Goal: Task Accomplishment & Management: Complete application form

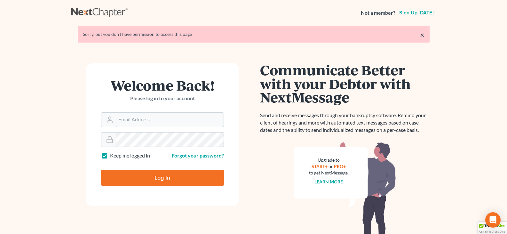
type input "[EMAIL_ADDRESS][DOMAIN_NAME]"
click at [139, 173] on input "Log In" at bounding box center [162, 177] width 123 height 16
type input "Thinking..."
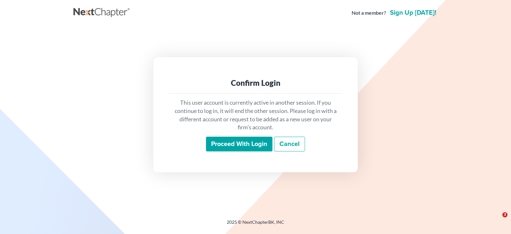
click at [244, 141] on input "Proceed with login" at bounding box center [239, 143] width 66 height 15
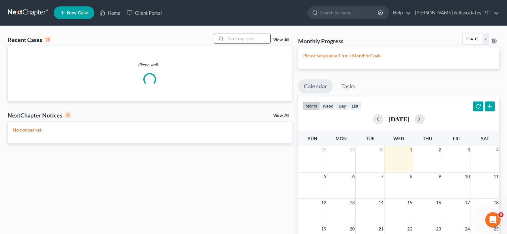
click at [250, 39] on input "search" at bounding box center [247, 38] width 45 height 9
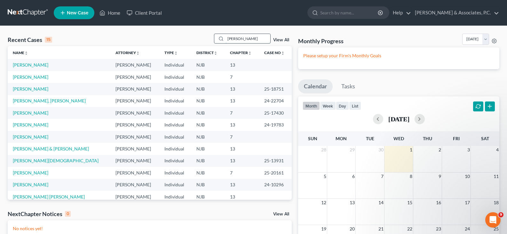
type input "[PERSON_NAME]"
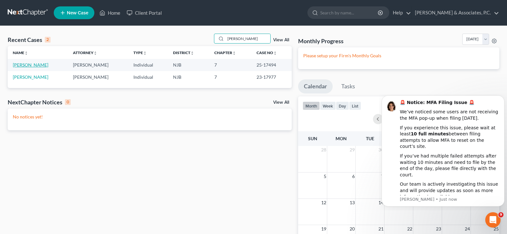
click at [34, 65] on link "[PERSON_NAME]" at bounding box center [30, 64] width 35 height 5
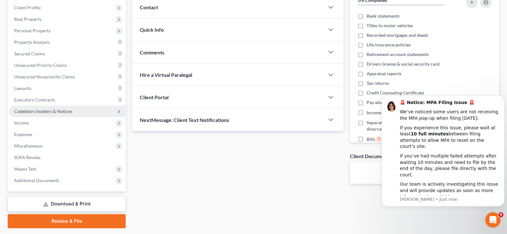
scroll to position [106, 0]
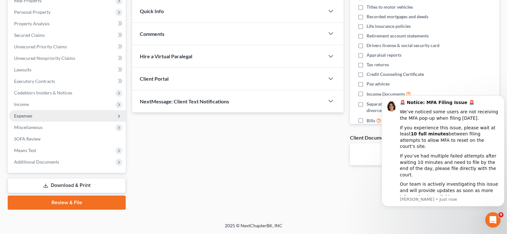
click at [26, 117] on span "Expenses" at bounding box center [23, 115] width 18 height 5
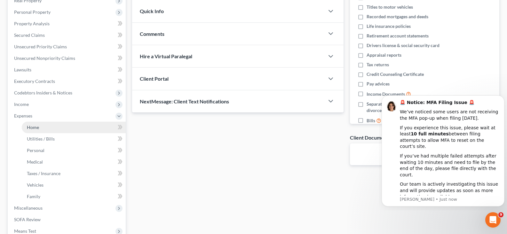
click at [33, 128] on span "Home" at bounding box center [33, 126] width 12 height 5
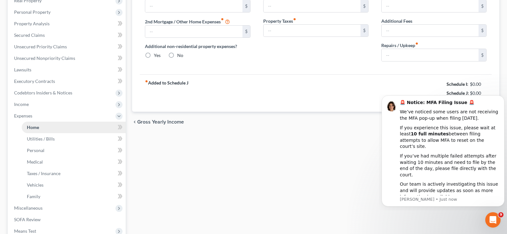
scroll to position [28, 0]
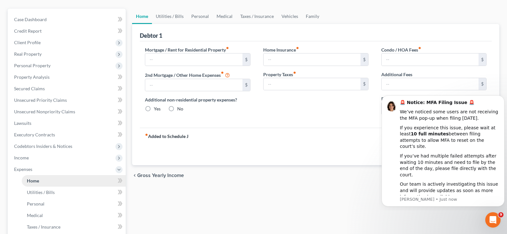
type input "1,100.00"
type input "0.00"
radio input "true"
type input "0.00"
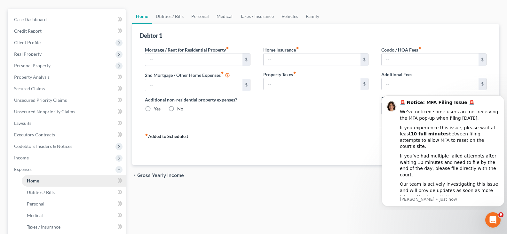
type input "0.00"
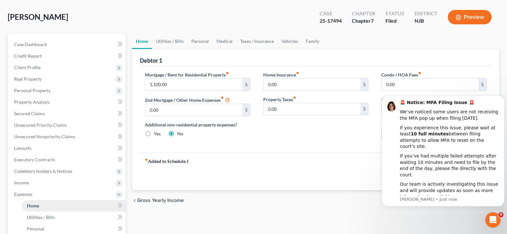
scroll to position [0, 0]
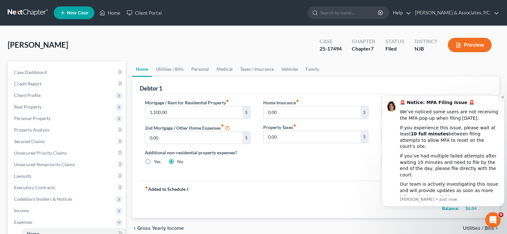
click at [501, 99] on icon "Dismiss notification" at bounding box center [503, 97] width 4 height 4
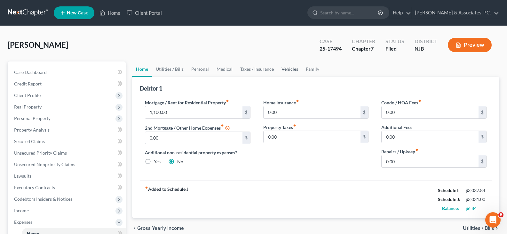
click at [290, 67] on link "Vehicles" at bounding box center [289, 68] width 24 height 15
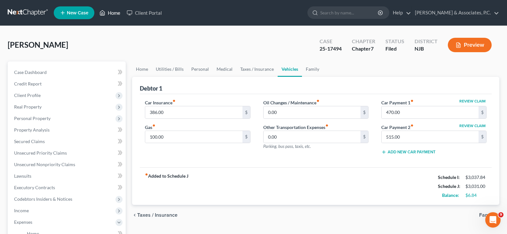
click at [111, 13] on link "Home" at bounding box center [109, 13] width 27 height 12
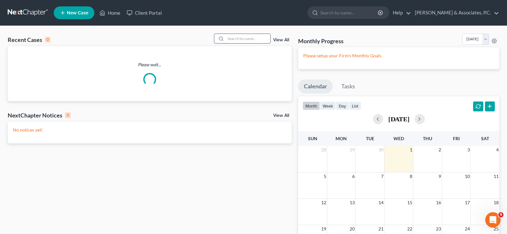
click at [251, 37] on input "search" at bounding box center [247, 38] width 45 height 9
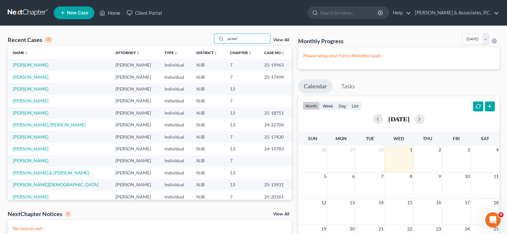
type input "jaried"
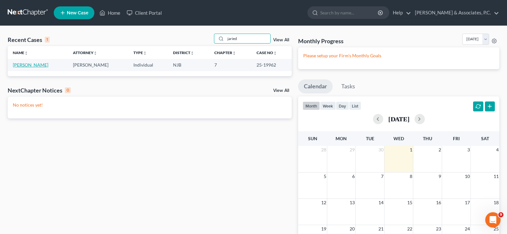
click at [37, 64] on link "[PERSON_NAME]" at bounding box center [30, 64] width 35 height 5
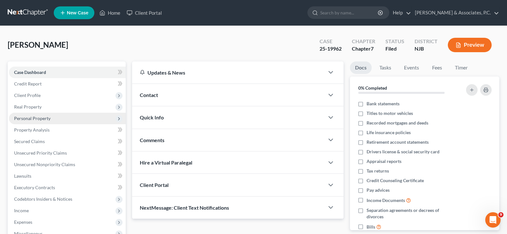
click at [33, 118] on span "Personal Property" at bounding box center [32, 117] width 36 height 5
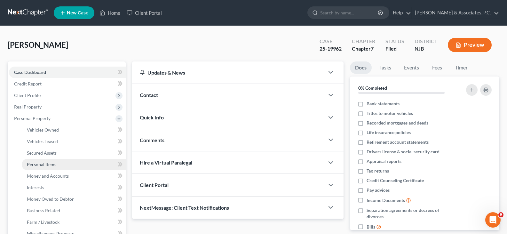
click at [44, 165] on span "Personal Items" at bounding box center [41, 163] width 29 height 5
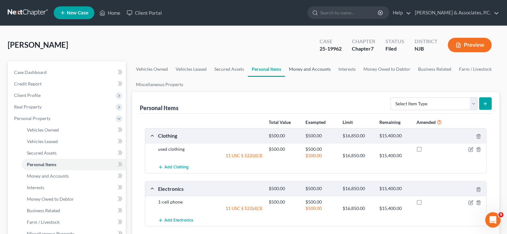
click at [311, 71] on link "Money and Accounts" at bounding box center [310, 68] width 50 height 15
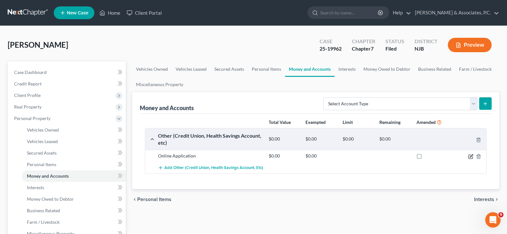
click at [470, 156] on icon "button" at bounding box center [470, 156] width 5 height 5
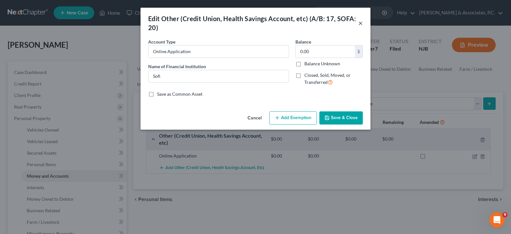
click at [361, 23] on button "×" at bounding box center [361, 23] width 4 height 8
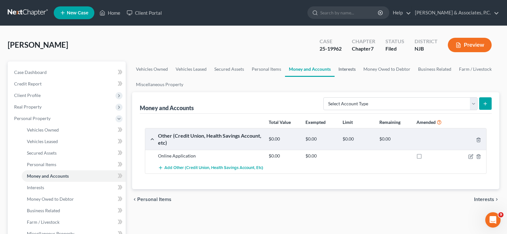
click at [345, 69] on link "Interests" at bounding box center [346, 68] width 25 height 15
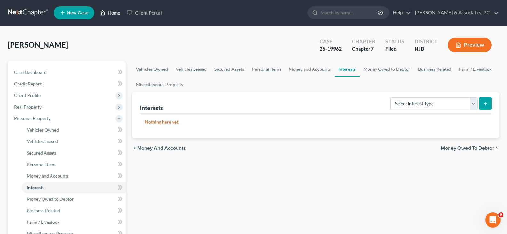
click at [116, 12] on link "Home" at bounding box center [109, 13] width 27 height 12
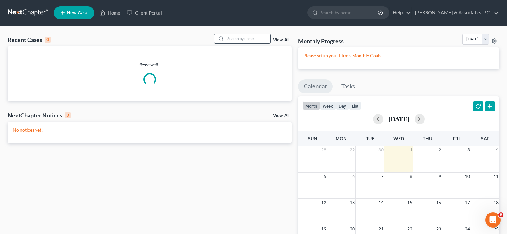
click at [243, 40] on input "search" at bounding box center [247, 38] width 45 height 9
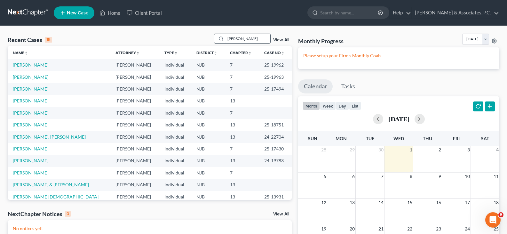
type input "[PERSON_NAME]"
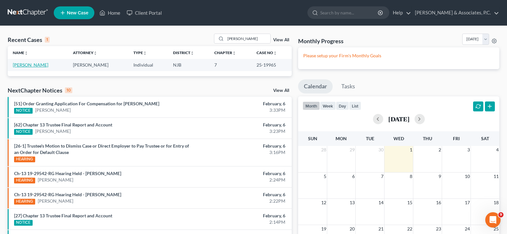
click at [48, 63] on link "[PERSON_NAME]" at bounding box center [30, 64] width 35 height 5
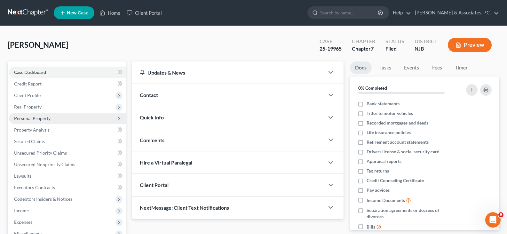
click at [25, 120] on span "Personal Property" at bounding box center [32, 117] width 36 height 5
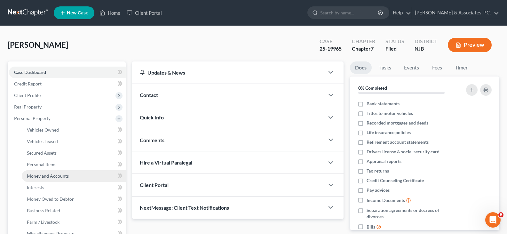
click at [49, 174] on span "Money and Accounts" at bounding box center [48, 175] width 42 height 5
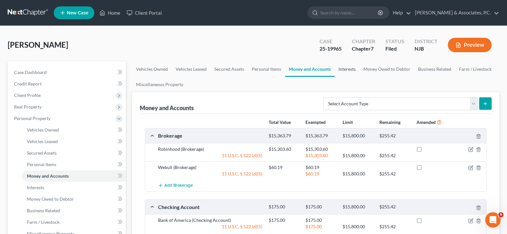
click at [344, 70] on link "Interests" at bounding box center [346, 68] width 25 height 15
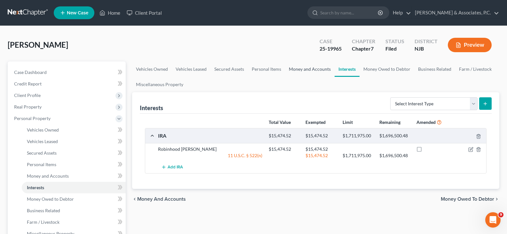
click at [295, 68] on link "Money and Accounts" at bounding box center [310, 68] width 50 height 15
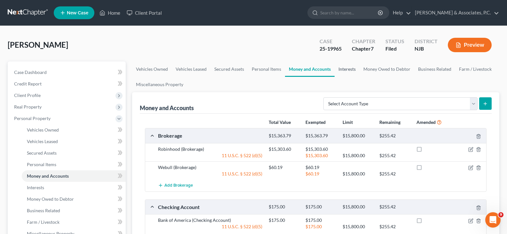
click at [342, 70] on link "Interests" at bounding box center [346, 68] width 25 height 15
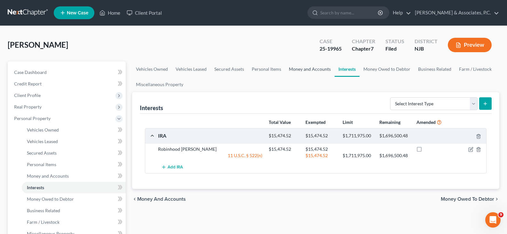
click at [313, 69] on link "Money and Accounts" at bounding box center [310, 68] width 50 height 15
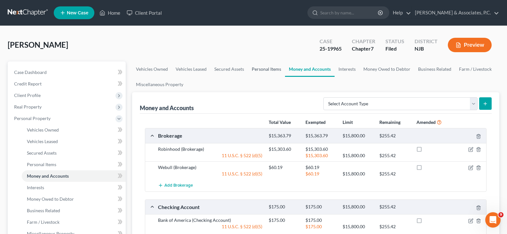
click at [269, 69] on link "Personal Items" at bounding box center [266, 68] width 37 height 15
